Goal: Task Accomplishment & Management: Complete application form

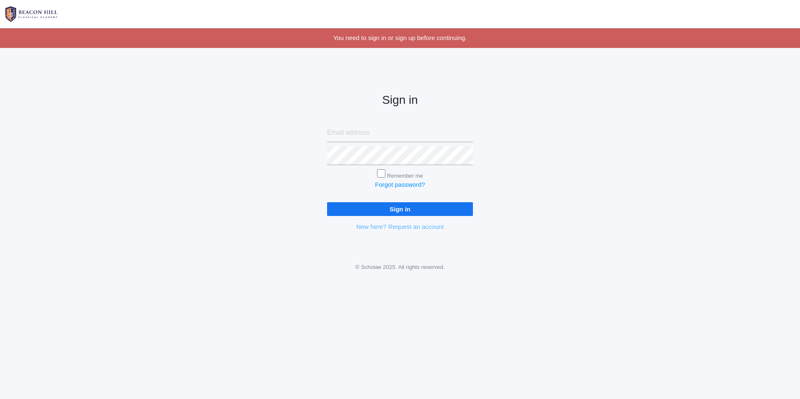
click at [413, 228] on link "New here? Request an account" at bounding box center [399, 226] width 87 height 7
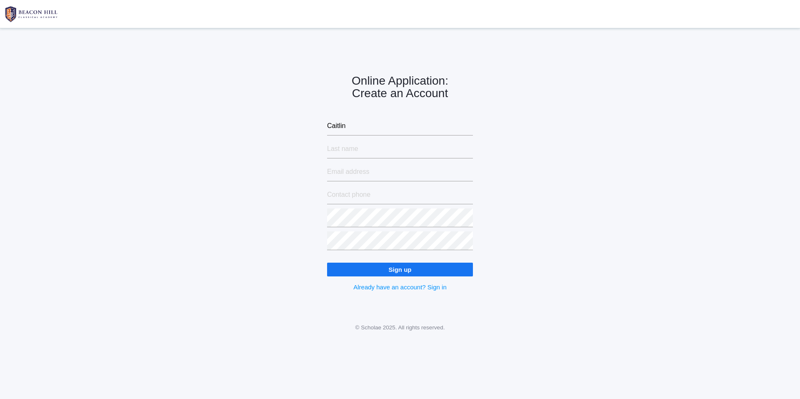
type input "Caitlin"
type input "[PERSON_NAME]"
type input "[EMAIL_ADDRESS][DOMAIN_NAME]"
type input "8055517212"
click at [391, 272] on input "Sign up" at bounding box center [400, 269] width 146 height 14
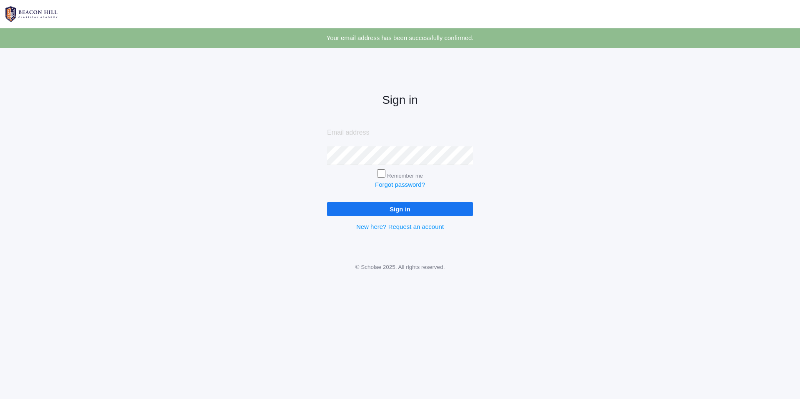
type input "[EMAIL_ADDRESS][DOMAIN_NAME]"
click at [374, 213] on input "Sign in" at bounding box center [400, 209] width 146 height 14
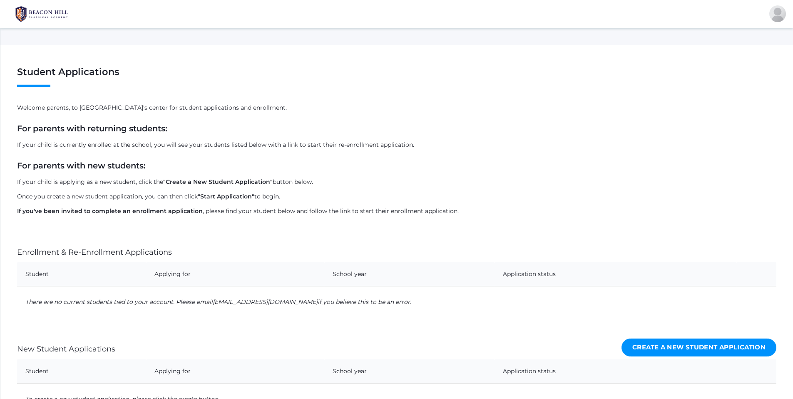
click at [710, 347] on link "Create a New Student Application" at bounding box center [699, 347] width 155 height 18
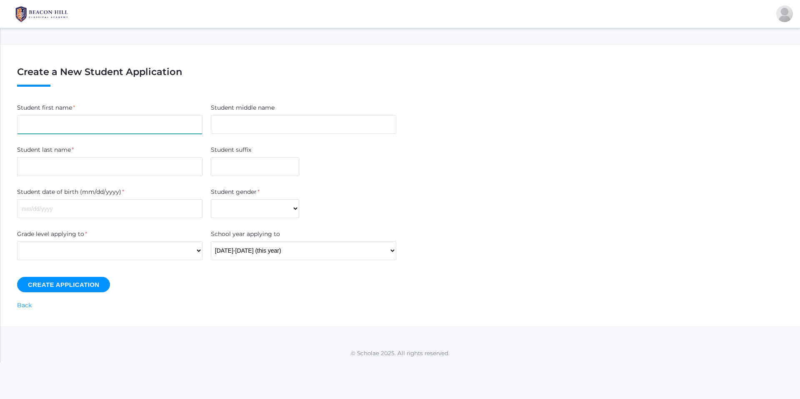
click at [117, 121] on input "Student first name" at bounding box center [109, 124] width 185 height 19
type input "Oliver"
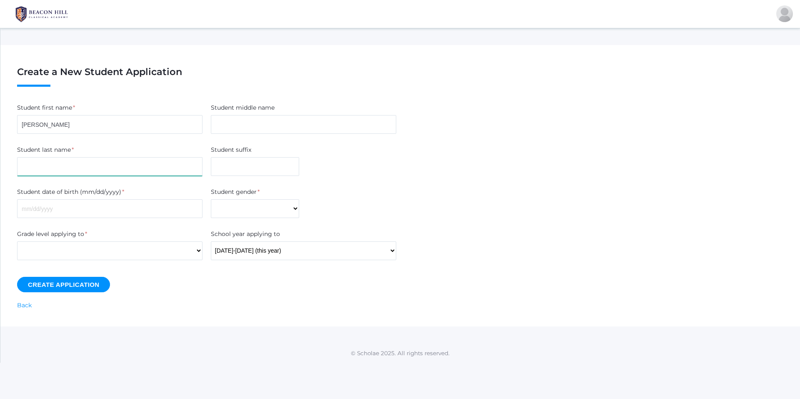
click at [75, 162] on input "Student last name" at bounding box center [109, 166] width 185 height 19
type input "[PERSON_NAME]"
type input "Edward"
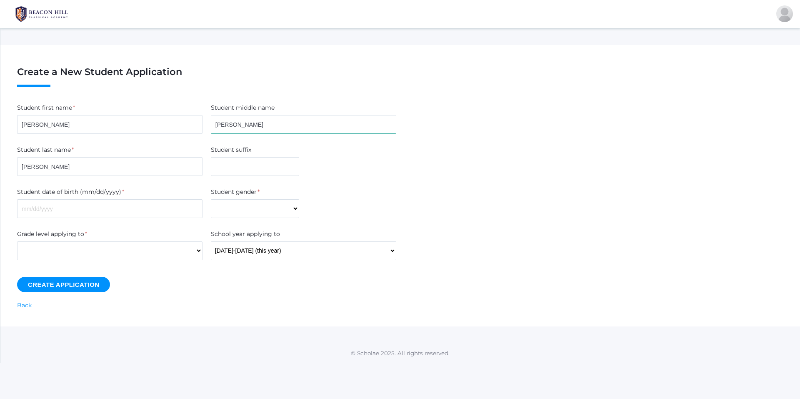
drag, startPoint x: 241, startPoint y: 127, endPoint x: 213, endPoint y: 124, distance: 27.6
click at [213, 124] on input "Edward" at bounding box center [303, 124] width 185 height 19
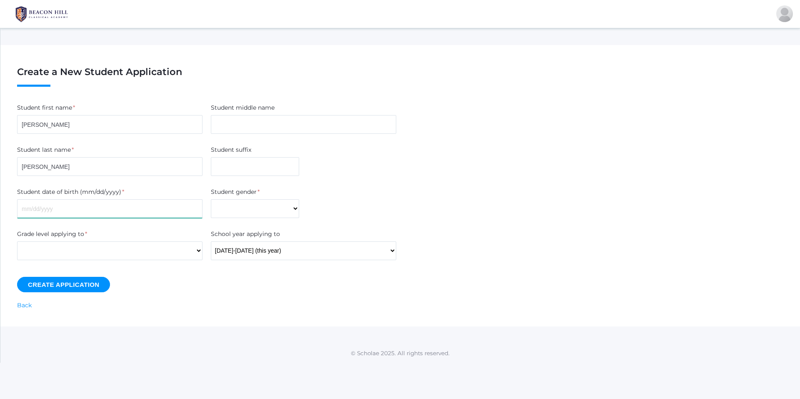
click at [112, 211] on input "Student date of birth (mm/dd/yyyy)" at bounding box center [109, 208] width 185 height 19
type input "08/24/2021"
click at [245, 214] on select "Male Female" at bounding box center [255, 208] width 88 height 19
select select "Male"
click at [211, 199] on select "Male Female" at bounding box center [255, 208] width 88 height 19
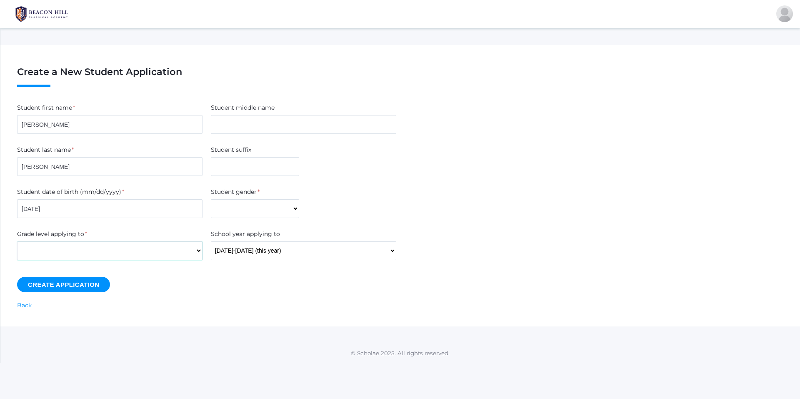
click at [110, 250] on select "Kindergarten 1st Grade 2nd Grade 3rd Grade 4th Grade 5th Grade 6th Grade 7th Gr…" at bounding box center [109, 250] width 185 height 19
select select "k"
click at [17, 241] on select "Kindergarten 1st Grade 2nd Grade 3rd Grade 4th Grade 5th Grade 6th Grade 7th Gr…" at bounding box center [109, 250] width 185 height 19
click at [248, 252] on select "2025-2026 (this year)" at bounding box center [303, 250] width 185 height 19
